Goal: Task Accomplishment & Management: Use online tool/utility

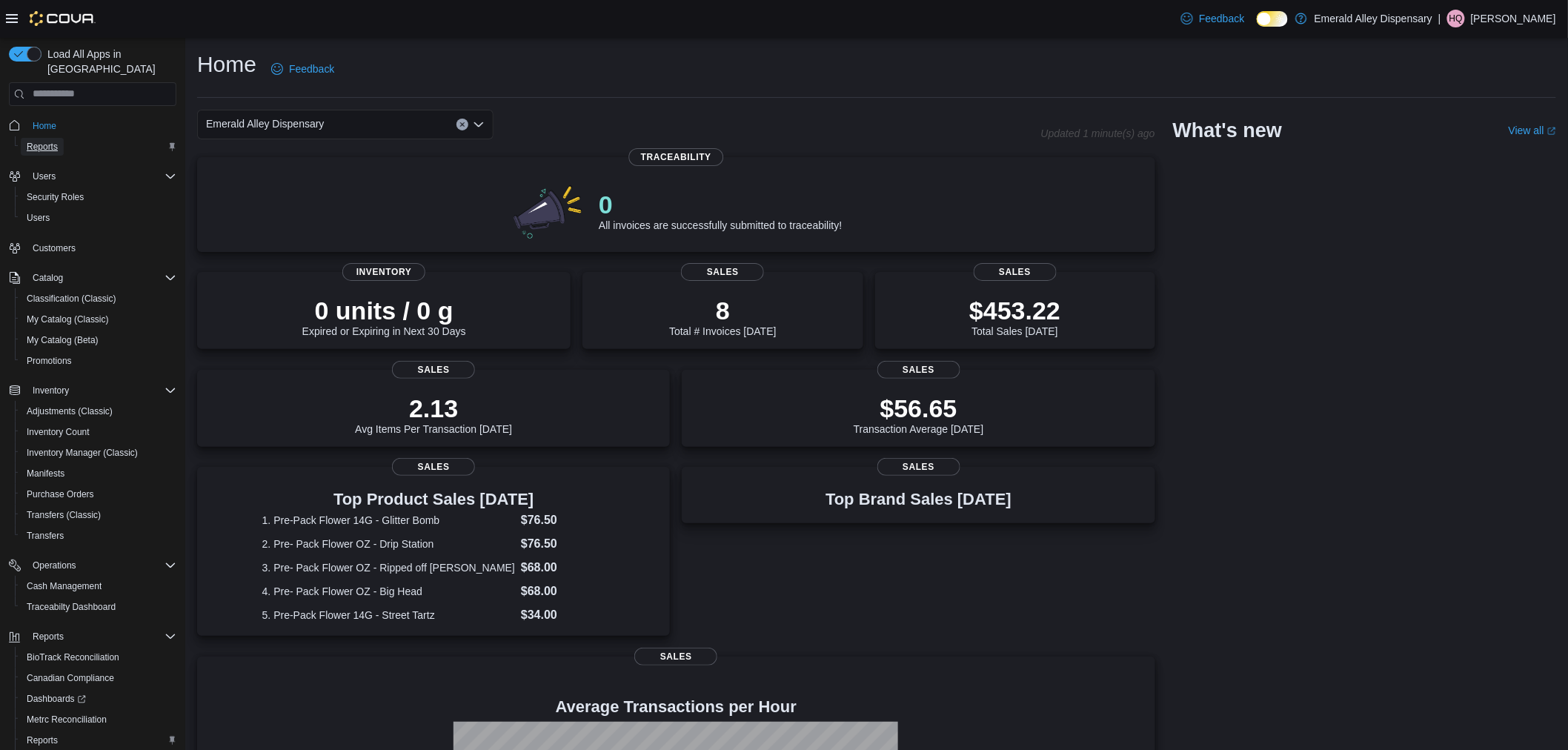
click at [56, 141] on span "Reports" at bounding box center [42, 147] width 31 height 12
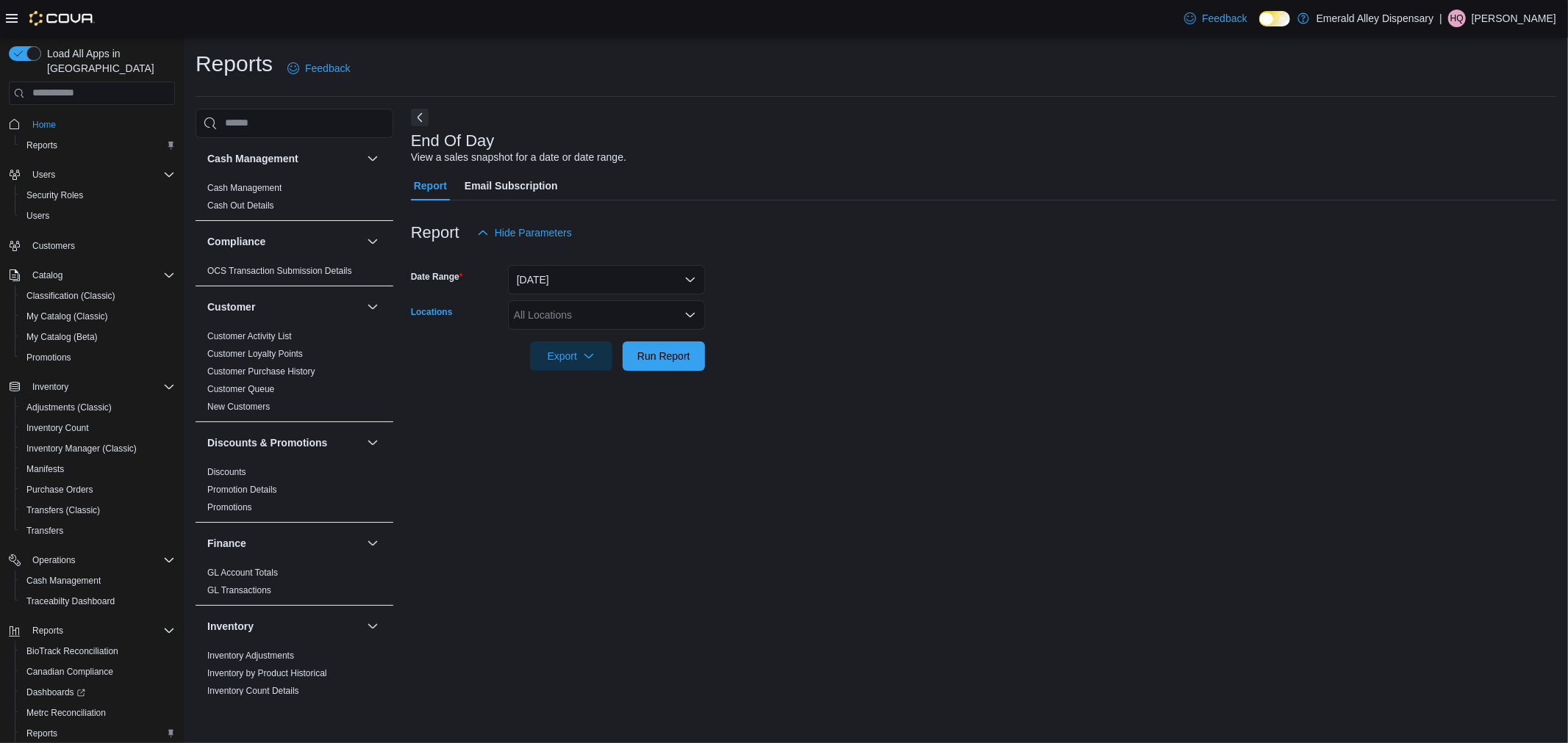
click at [570, 321] on div "All Locations" at bounding box center [606, 315] width 197 height 30
click at [576, 333] on span "Emerald Alley Dispensary" at bounding box center [590, 339] width 118 height 15
click at [576, 333] on span "1141 NW 1st Street" at bounding box center [590, 339] width 102 height 15
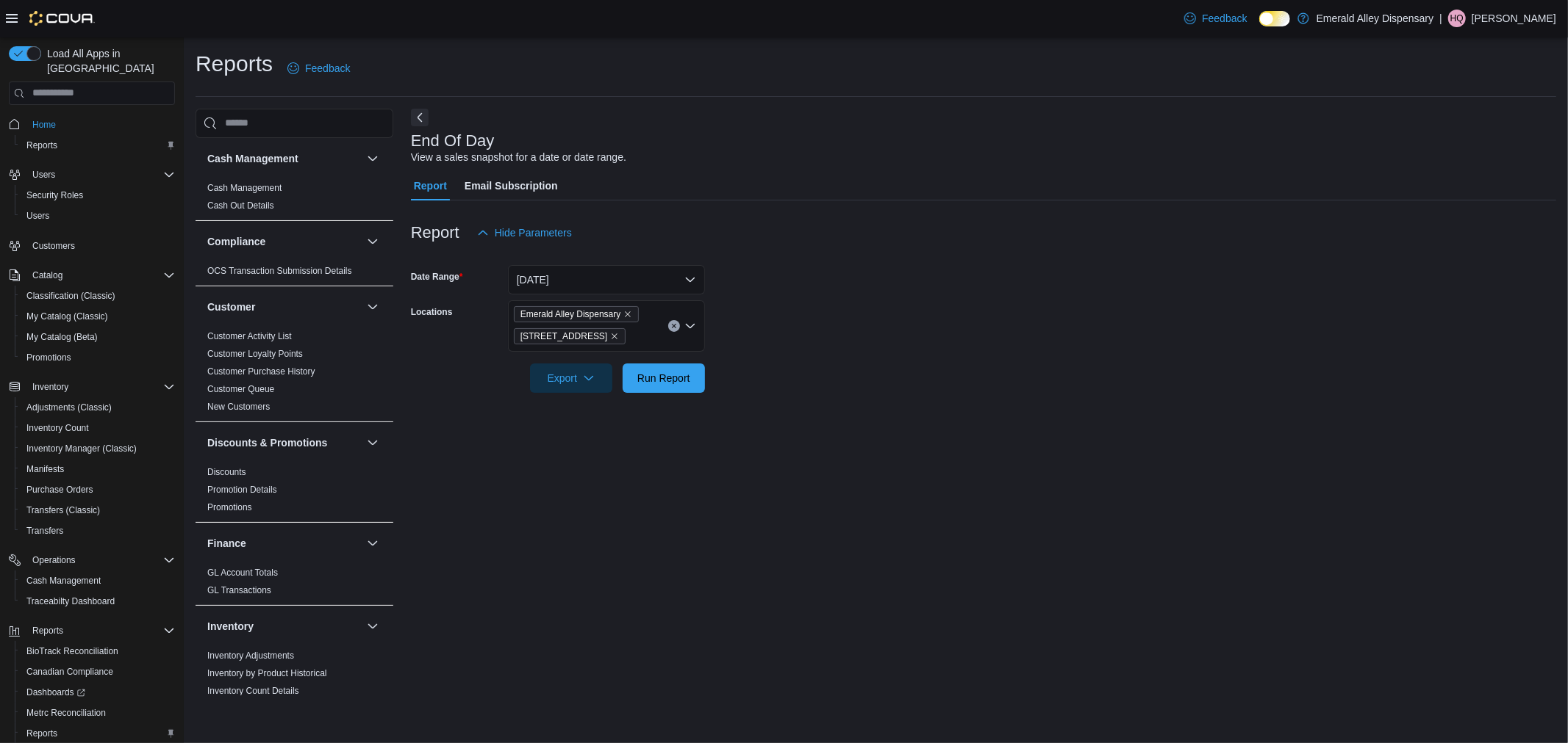
click at [618, 451] on div "End Of Day View a sales snapshot for a date or date range. Report Email Subscri…" at bounding box center [984, 402] width 1145 height 587
click at [641, 371] on span "Run Report" at bounding box center [664, 377] width 53 height 15
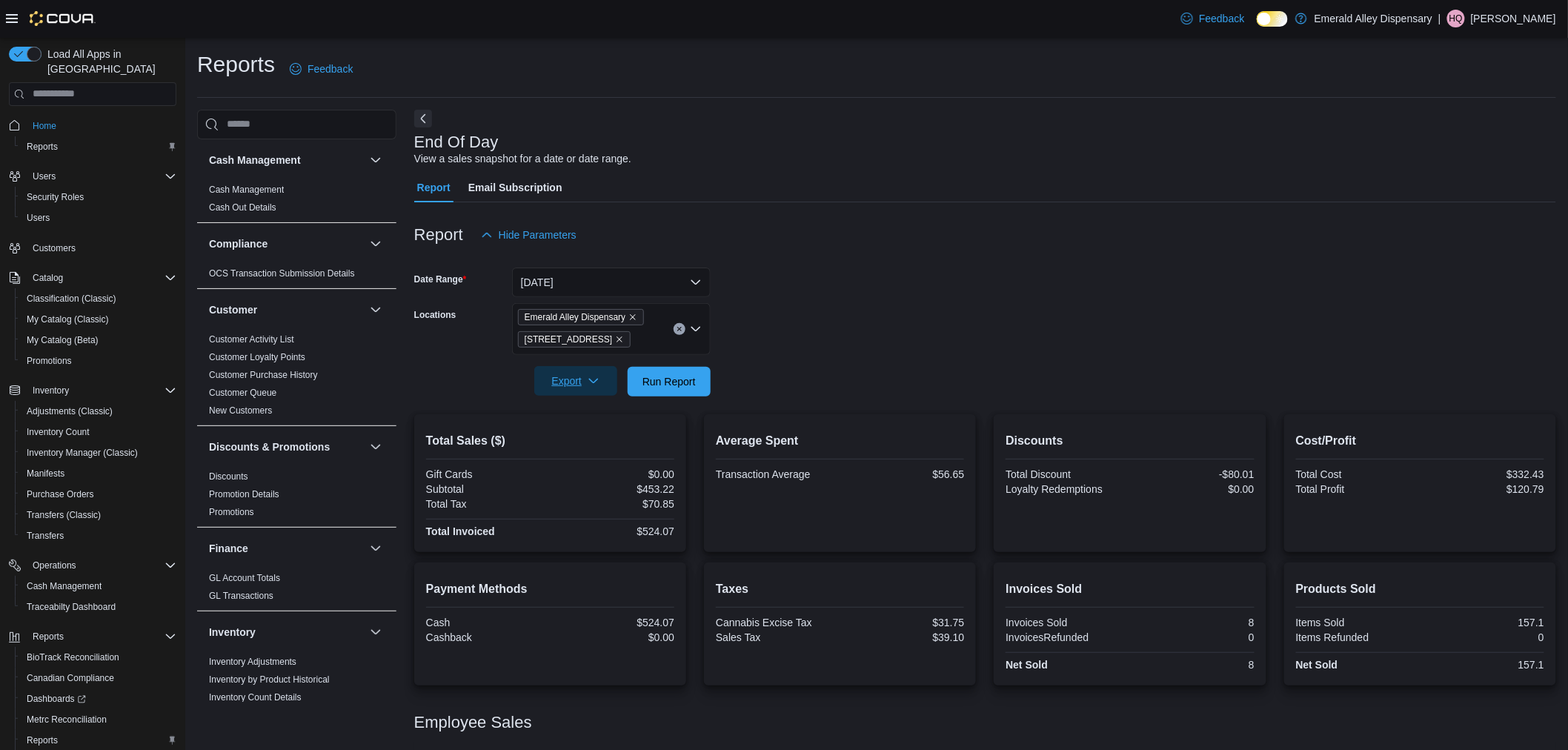
click at [553, 373] on span "Export" at bounding box center [575, 381] width 65 height 30
click at [573, 438] on span "Export to Pdf" at bounding box center [577, 441] width 67 height 12
click at [1375, 697] on div "End Of Day Report has been downloaded" at bounding box center [1437, 709] width 213 height 36
click at [1377, 671] on span "Report Downloaded" at bounding box center [1387, 676] width 112 height 18
click at [578, 382] on span "Export" at bounding box center [575, 381] width 65 height 30
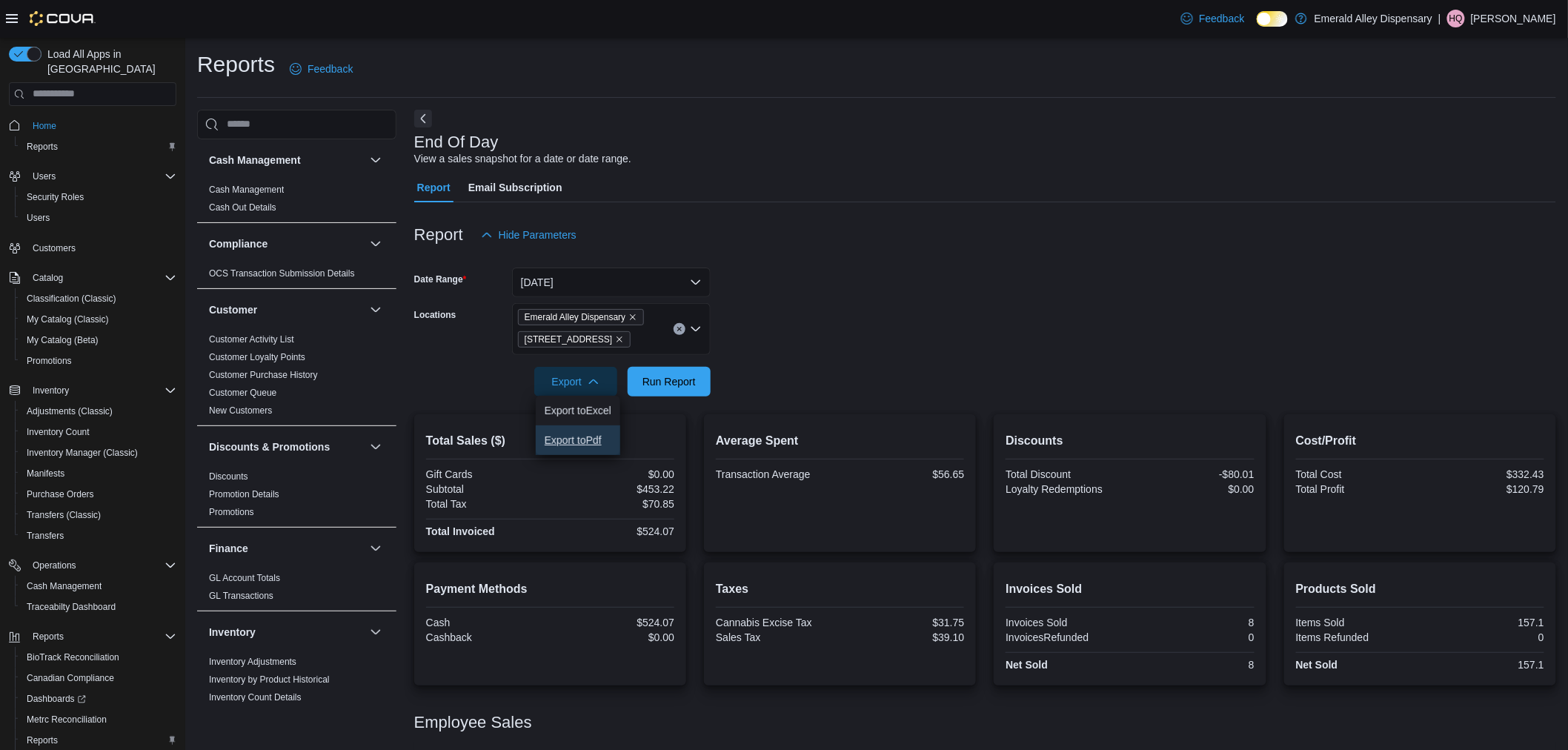
click at [594, 439] on span "Export to Pdf" at bounding box center [577, 441] width 67 height 12
click at [1366, 702] on div "End Of Day Report has been downloaded" at bounding box center [1437, 709] width 213 height 36
click at [1383, 671] on span "Report Downloaded" at bounding box center [1387, 676] width 112 height 18
click at [1443, 695] on div "End Of Day Report has been downloaded" at bounding box center [1437, 709] width 213 height 36
click at [1430, 91] on div "Reports Feedback" at bounding box center [877, 74] width 1360 height 48
